Goal: Navigation & Orientation: Find specific page/section

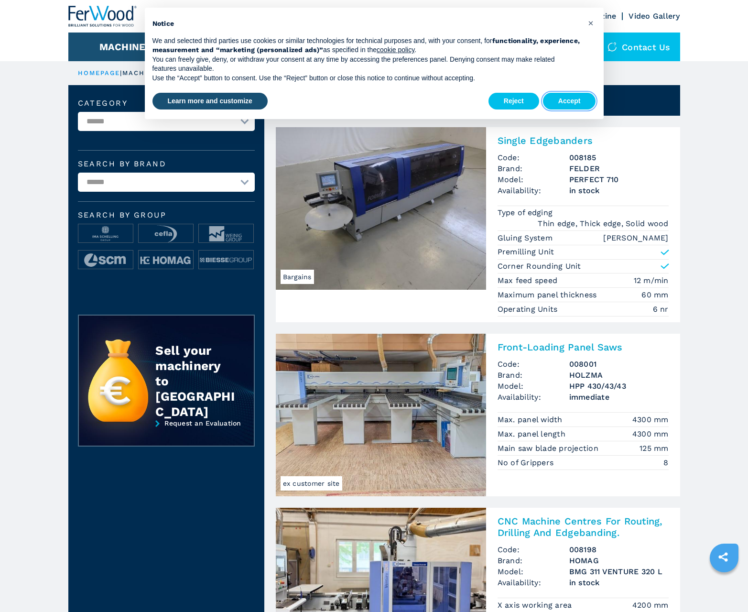
click at [569, 101] on button "Accept" at bounding box center [569, 101] width 53 height 17
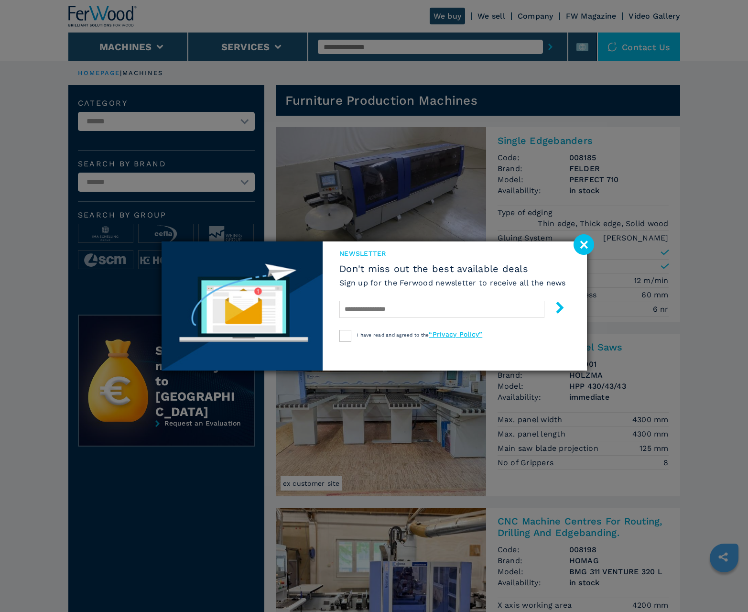
scroll to position [956, 0]
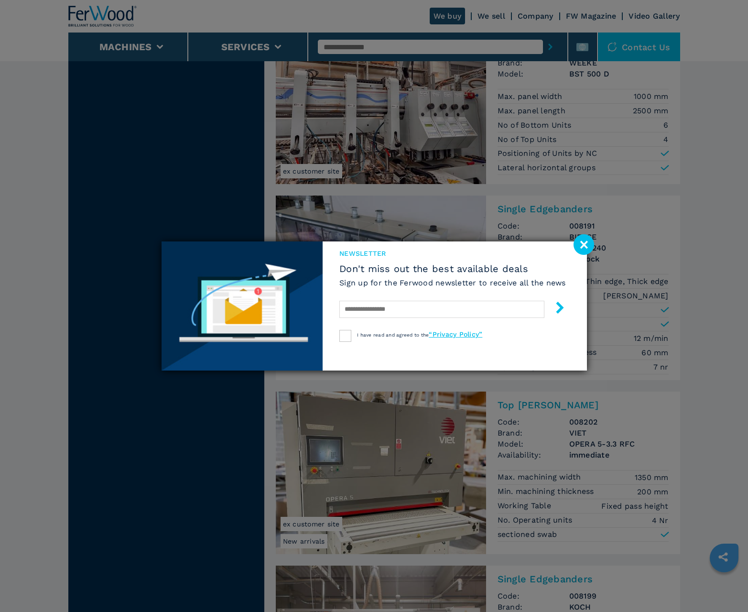
click at [583, 244] on image at bounding box center [583, 244] width 21 height 21
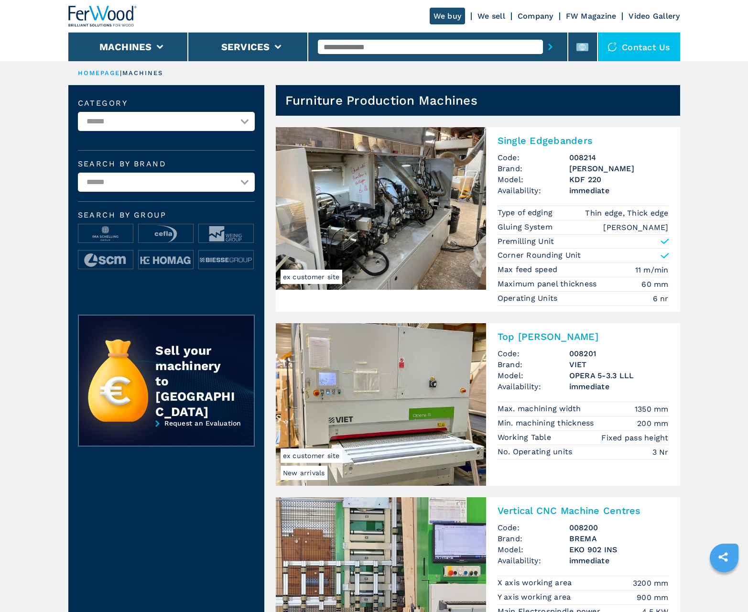
scroll to position [956, 0]
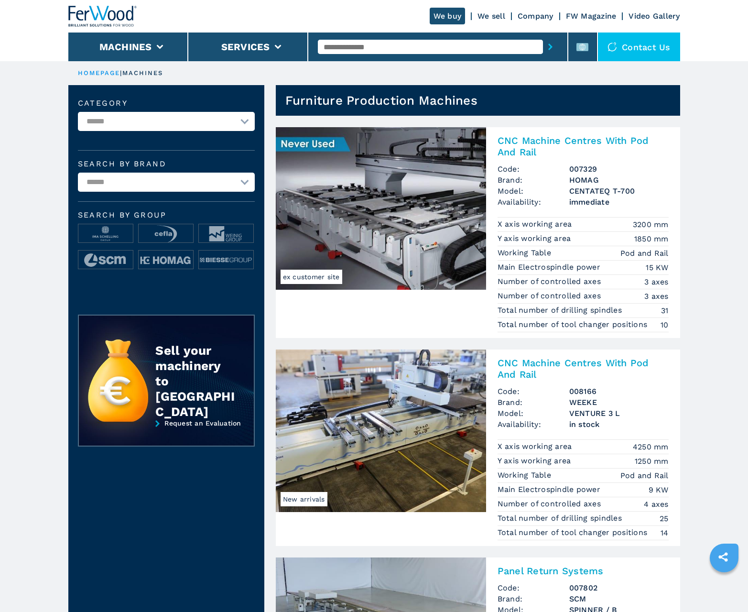
scroll to position [956, 0]
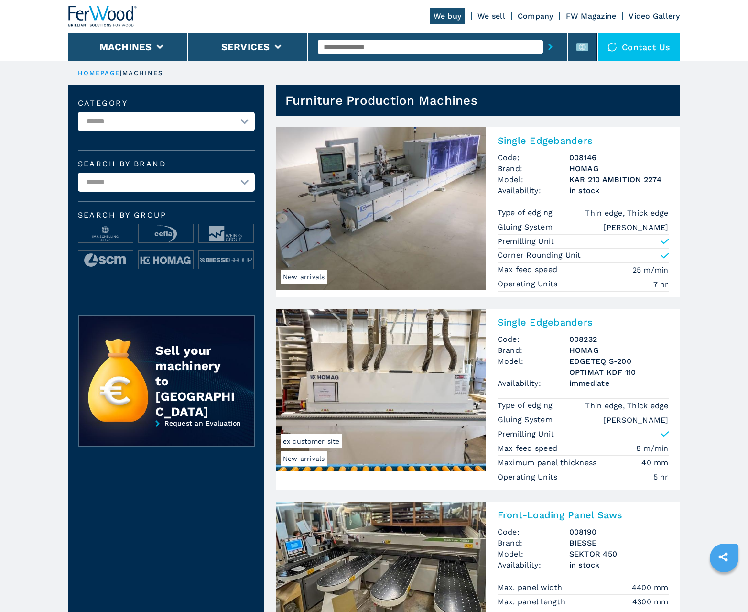
scroll to position [956, 0]
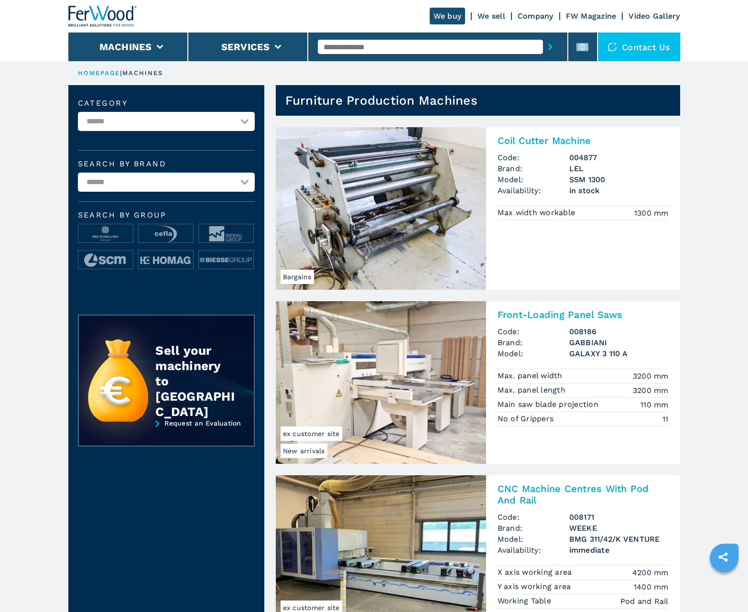
scroll to position [956, 0]
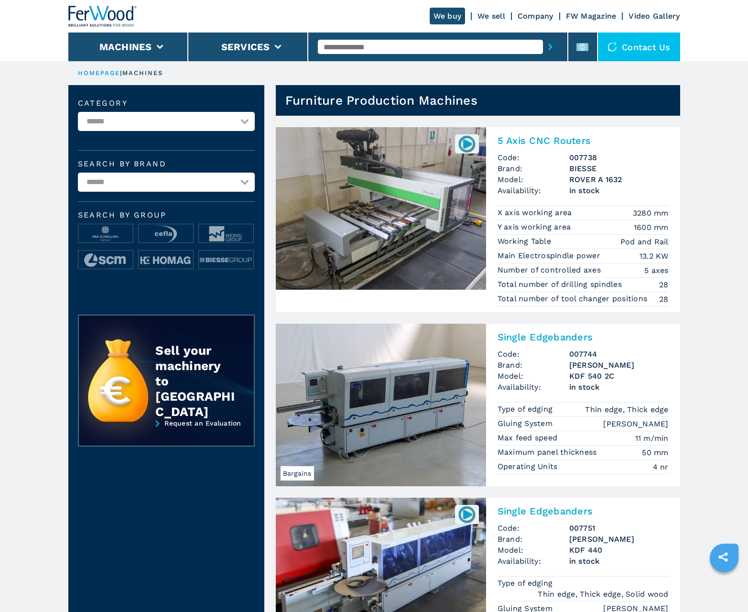
scroll to position [956, 0]
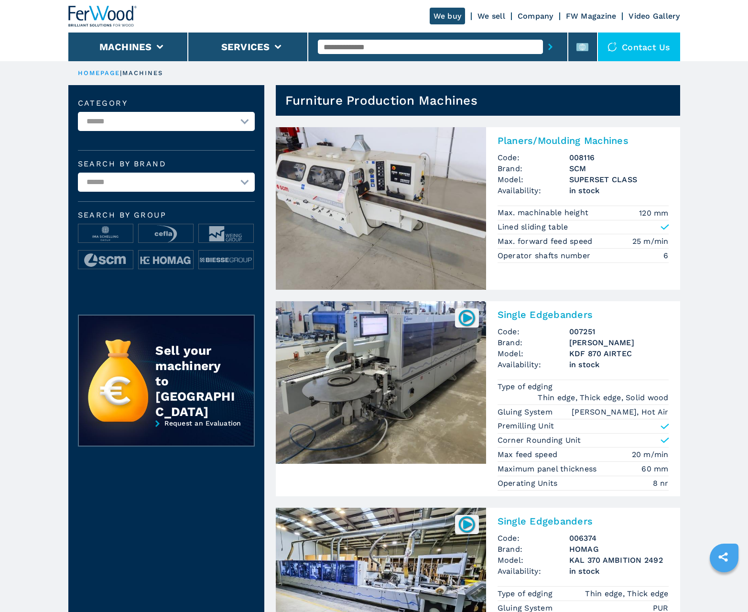
scroll to position [956, 0]
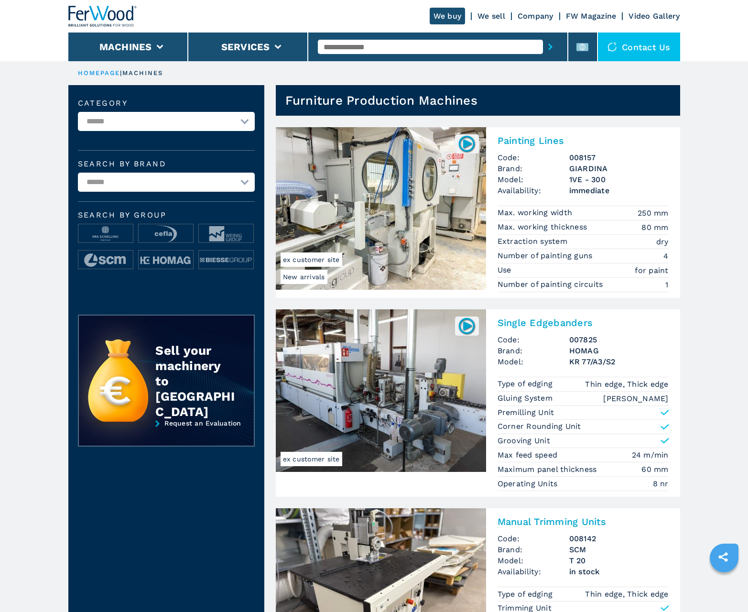
scroll to position [956, 0]
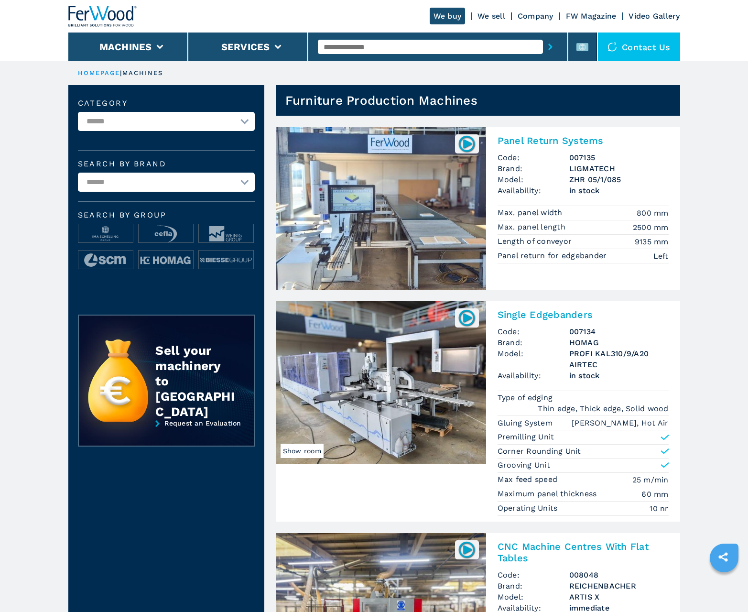
scroll to position [956, 0]
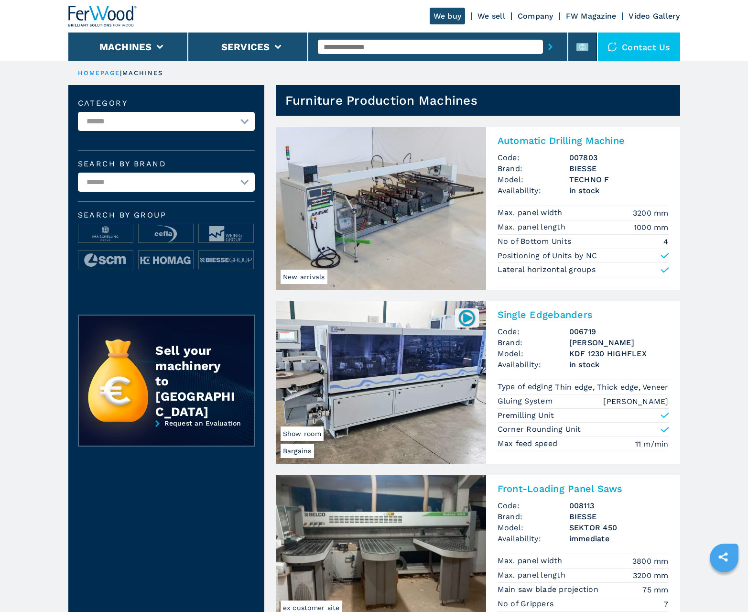
scroll to position [956, 0]
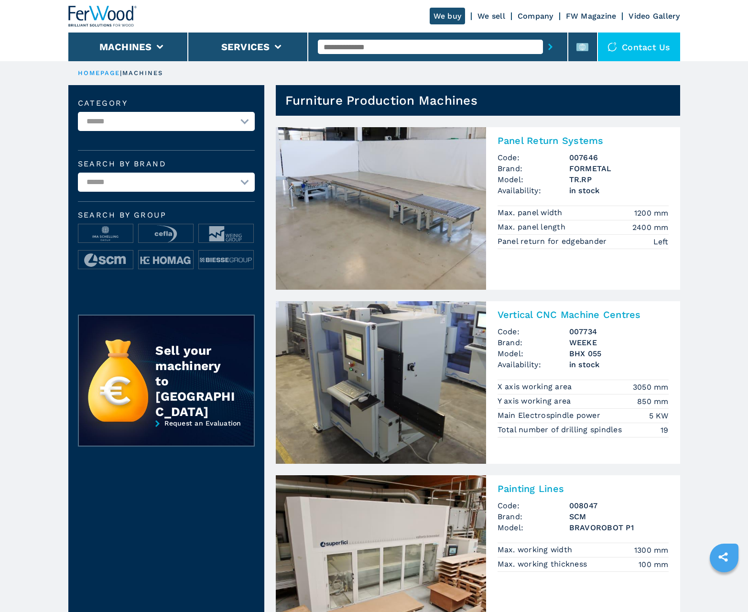
scroll to position [956, 0]
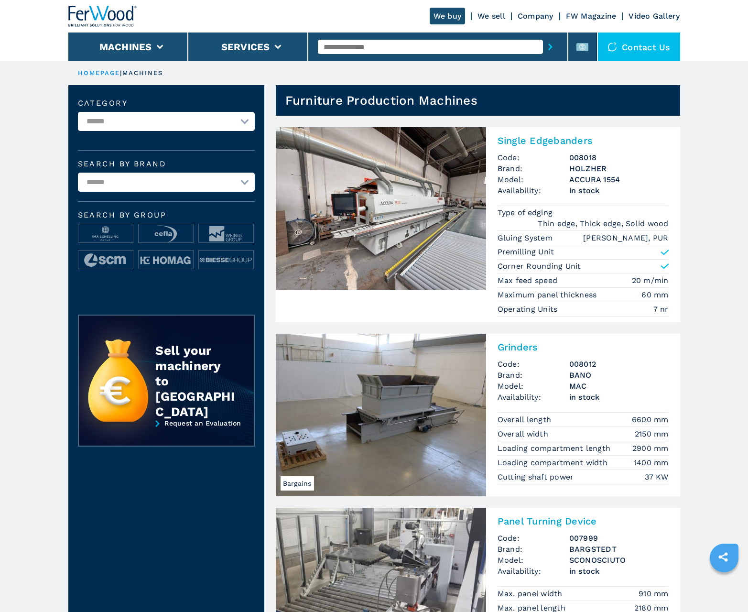
scroll to position [956, 0]
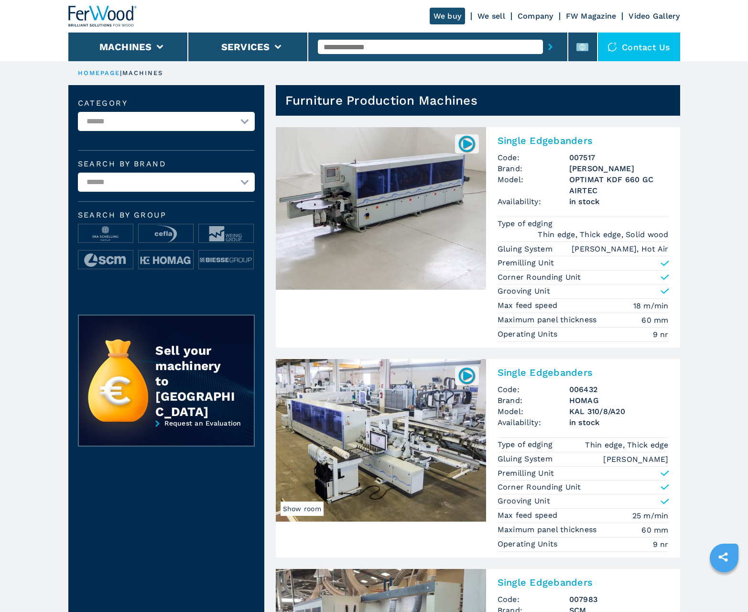
scroll to position [956, 0]
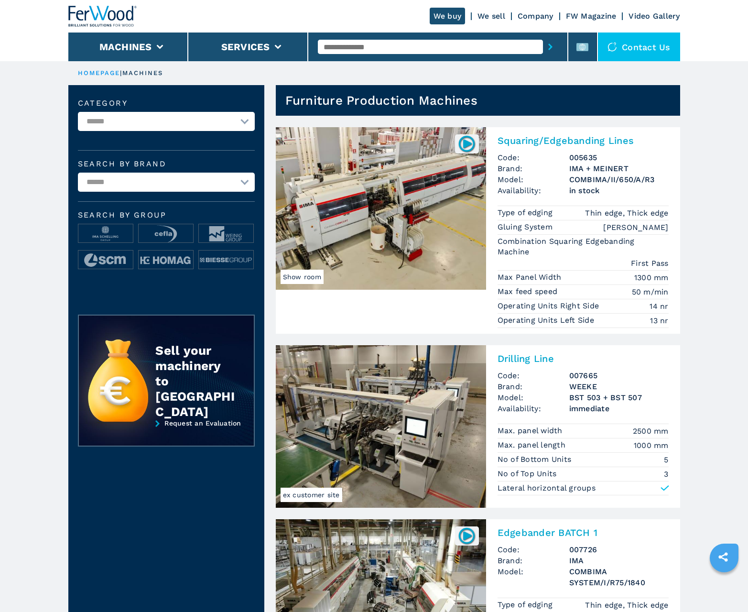
scroll to position [956, 0]
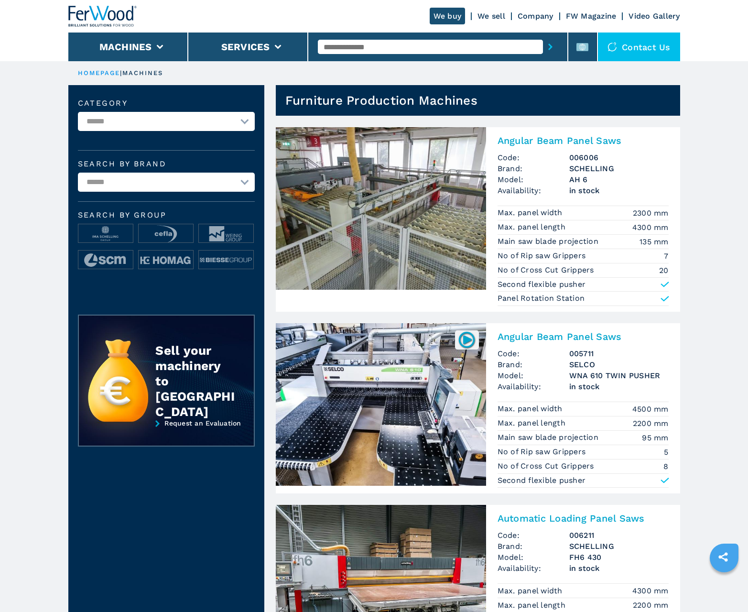
scroll to position [956, 0]
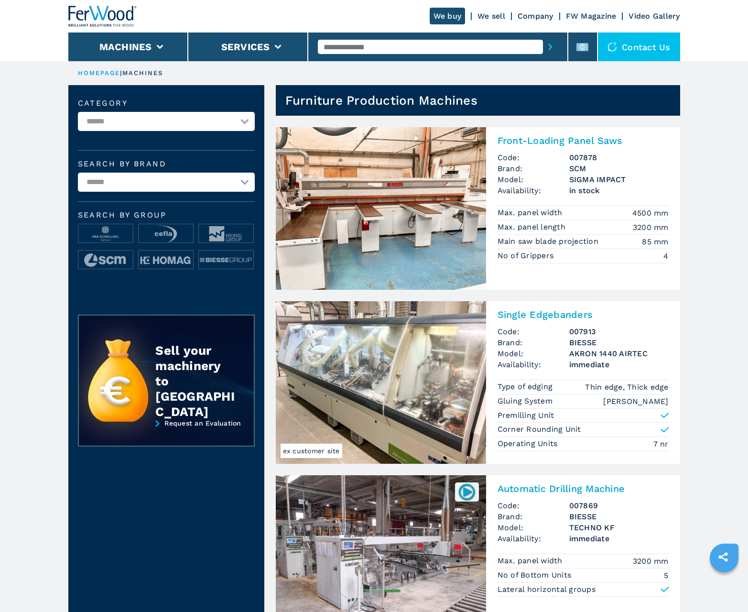
scroll to position [956, 0]
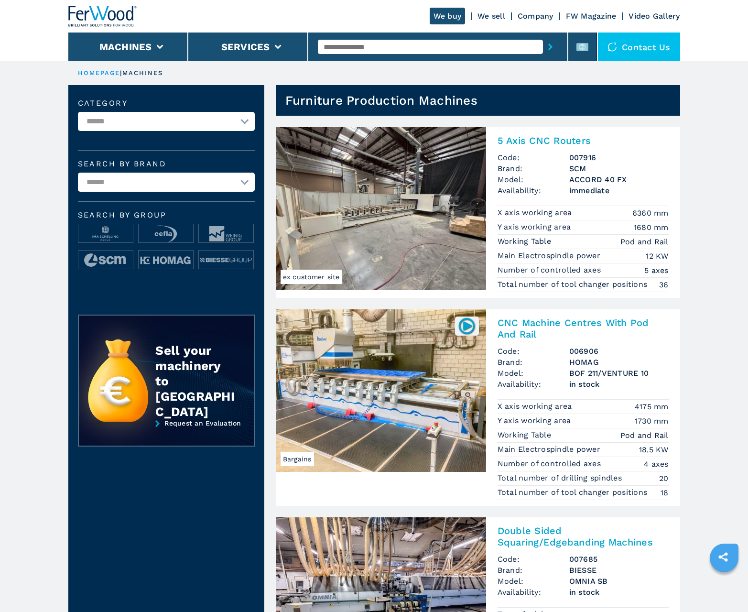
scroll to position [956, 0]
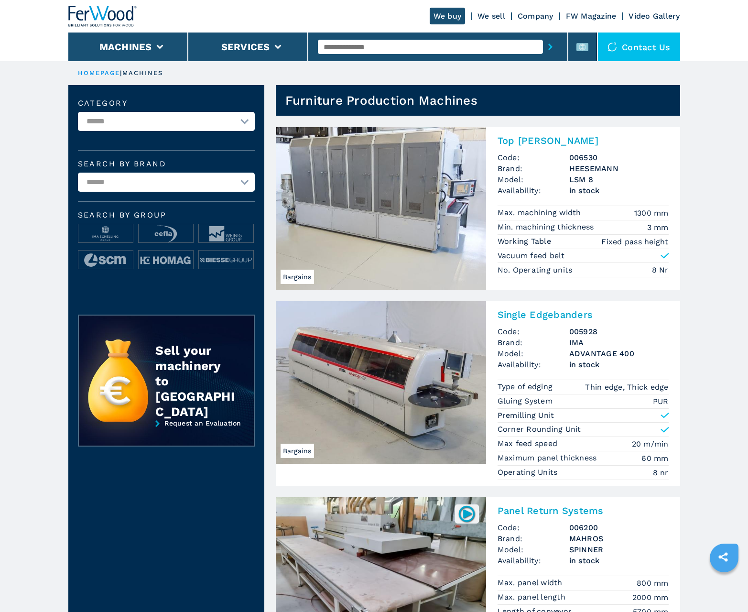
scroll to position [956, 0]
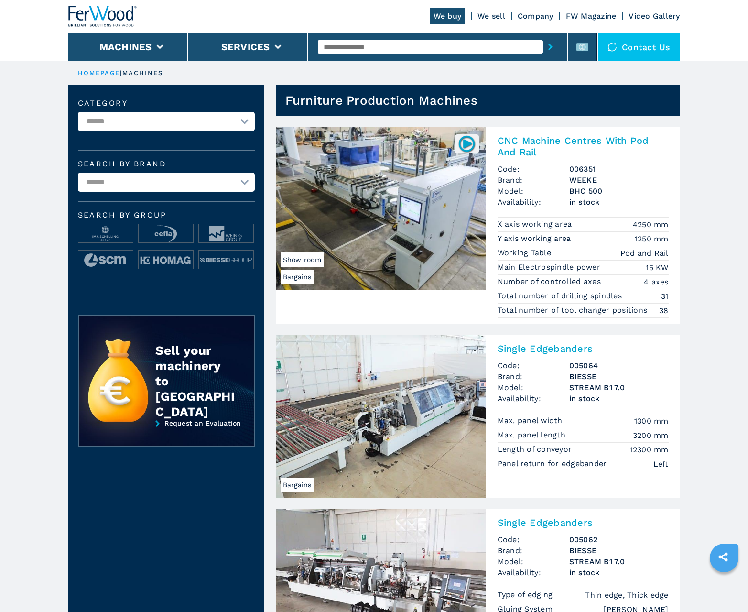
scroll to position [956, 0]
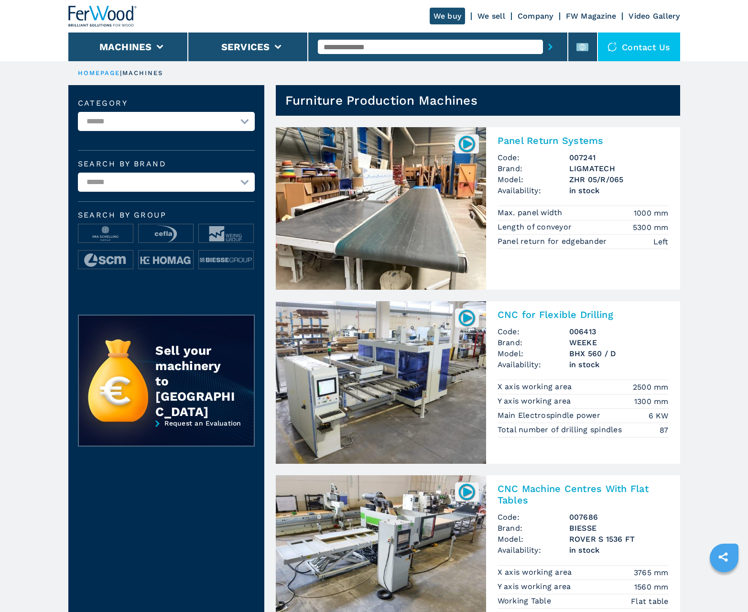
scroll to position [956, 0]
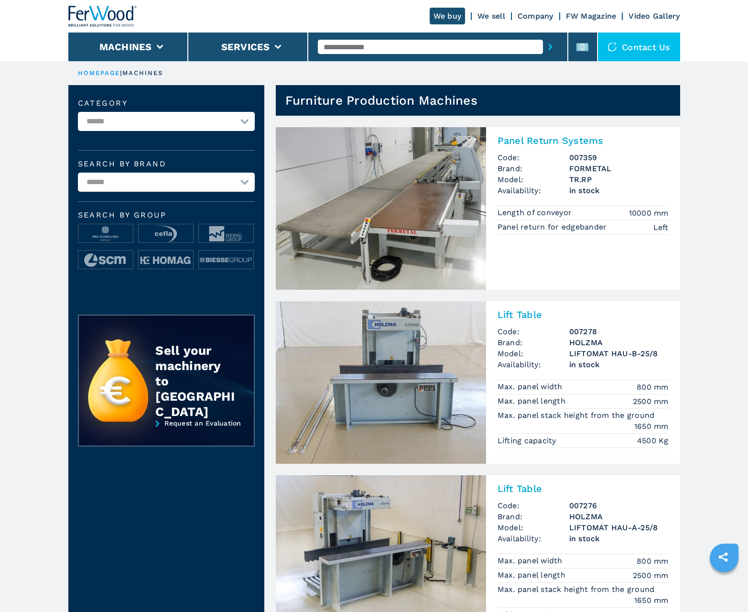
scroll to position [956, 0]
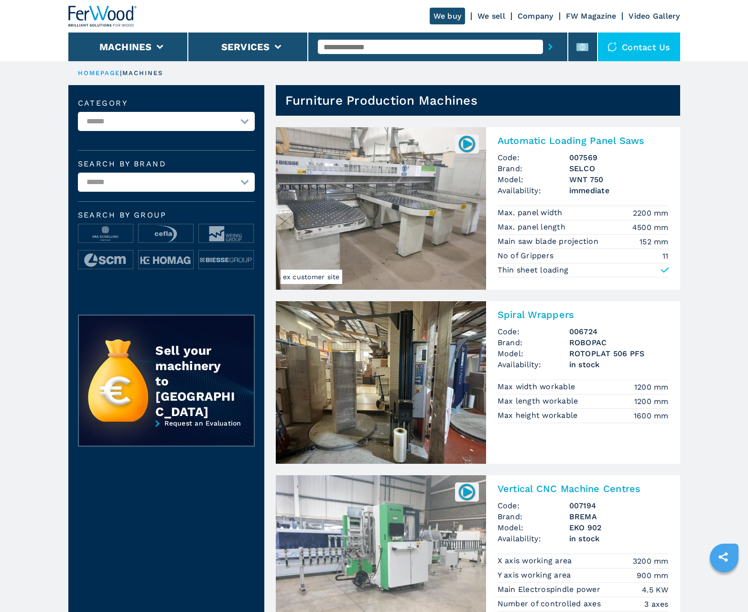
scroll to position [956, 0]
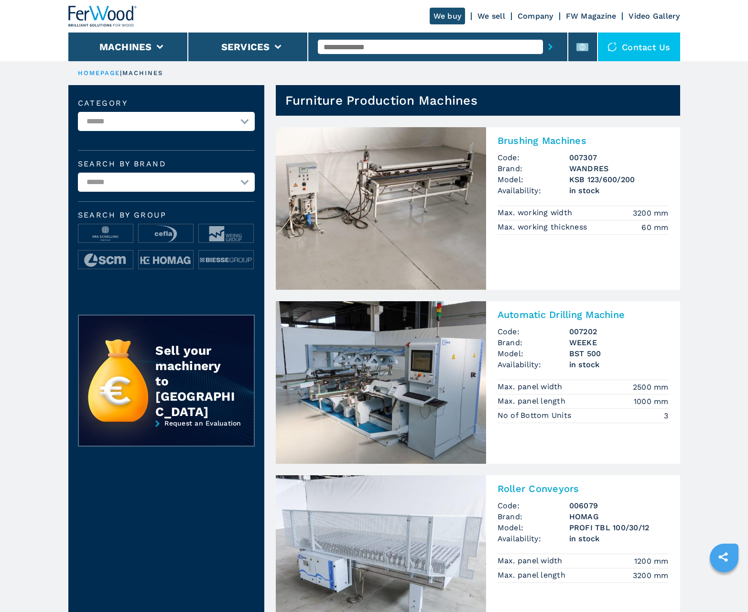
scroll to position [956, 0]
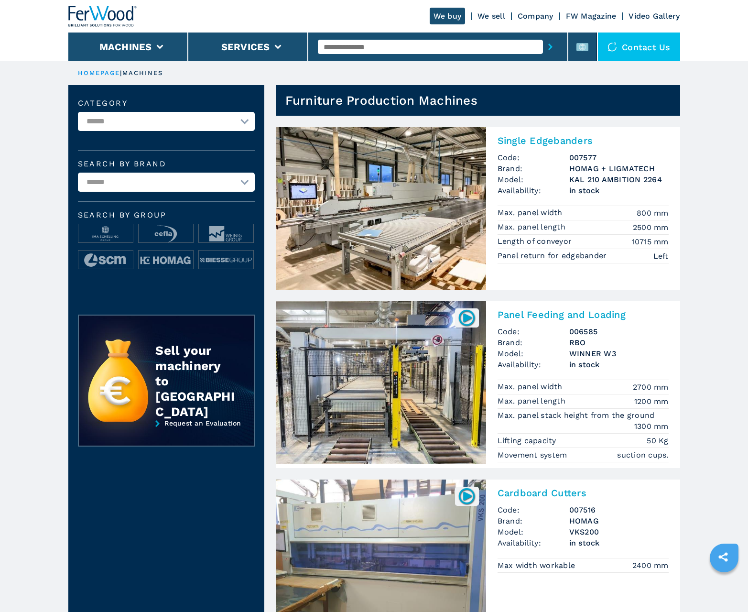
scroll to position [956, 0]
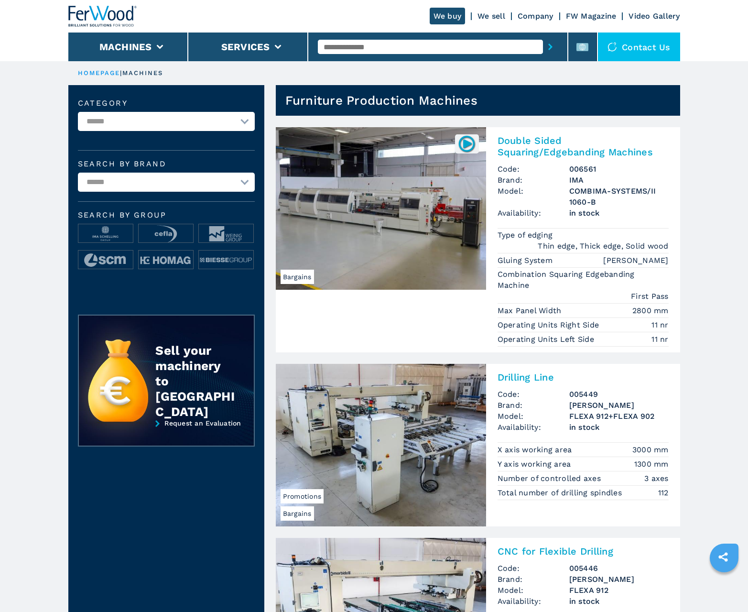
scroll to position [956, 0]
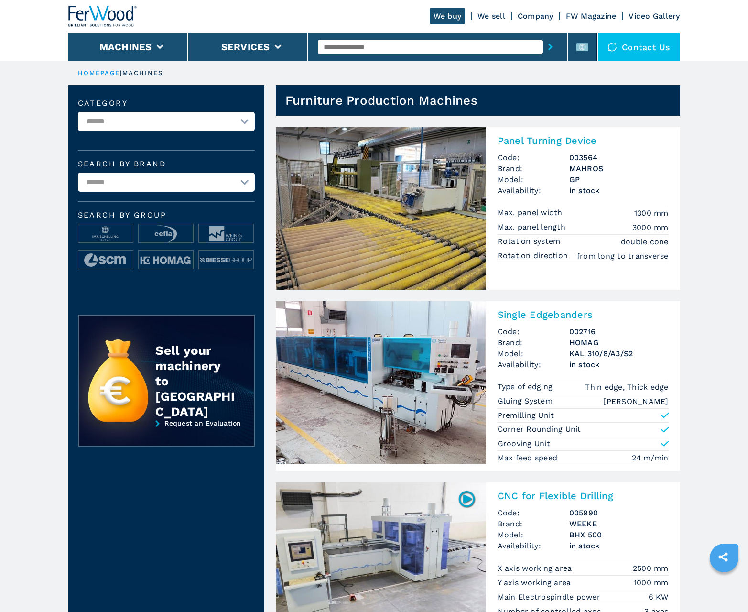
scroll to position [956, 0]
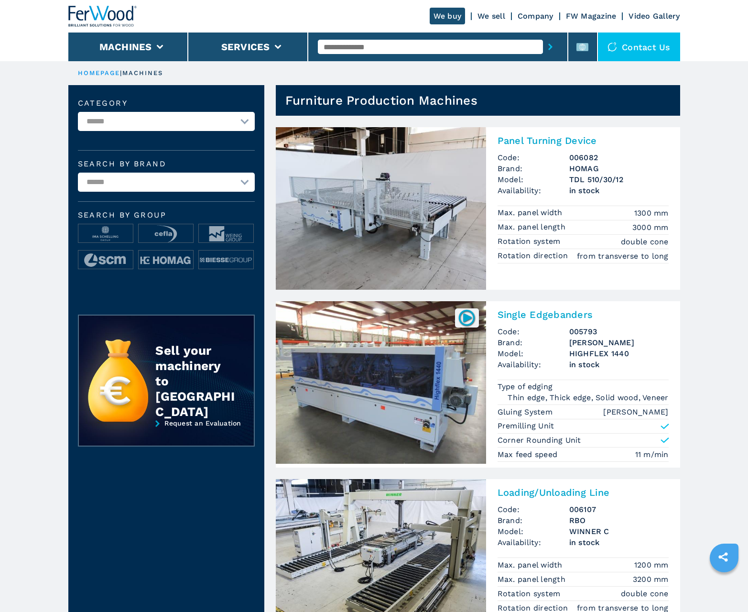
scroll to position [956, 0]
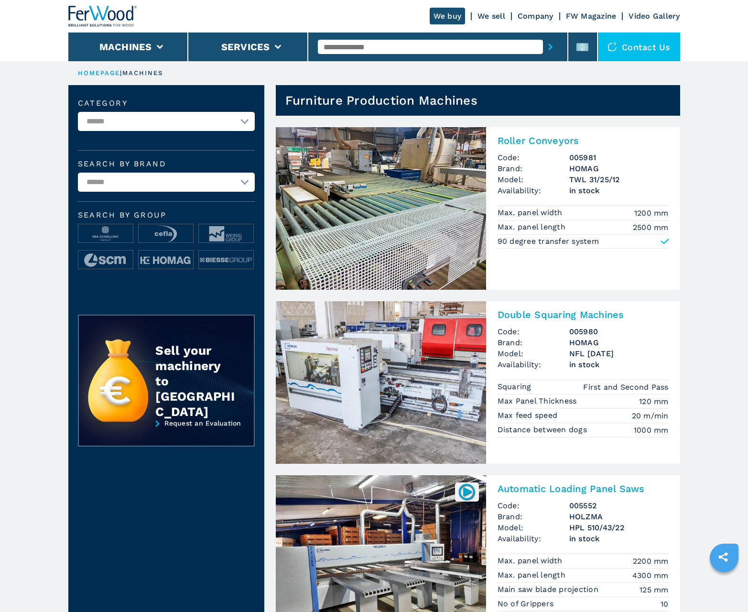
scroll to position [956, 0]
